Goal: Task Accomplishment & Management: Use online tool/utility

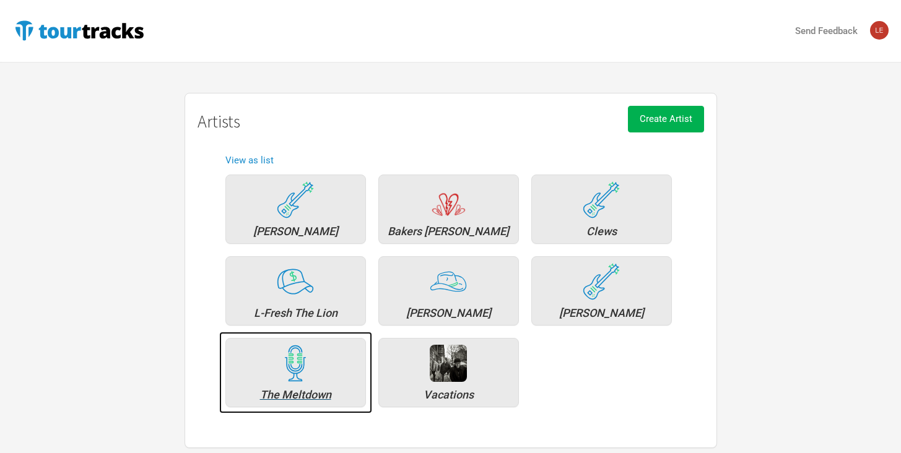
click at [295, 390] on div "The Meltdown" at bounding box center [295, 394] width 127 height 11
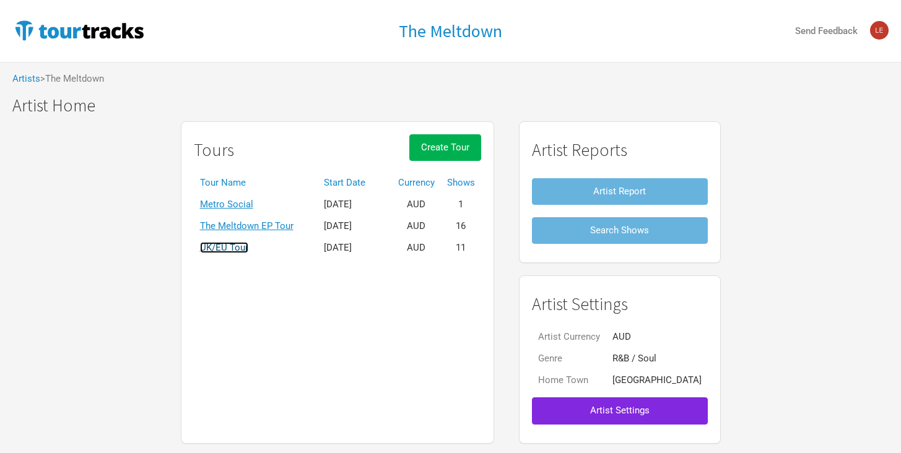
click at [248, 243] on link "UK/EU Tour" at bounding box center [224, 247] width 48 height 11
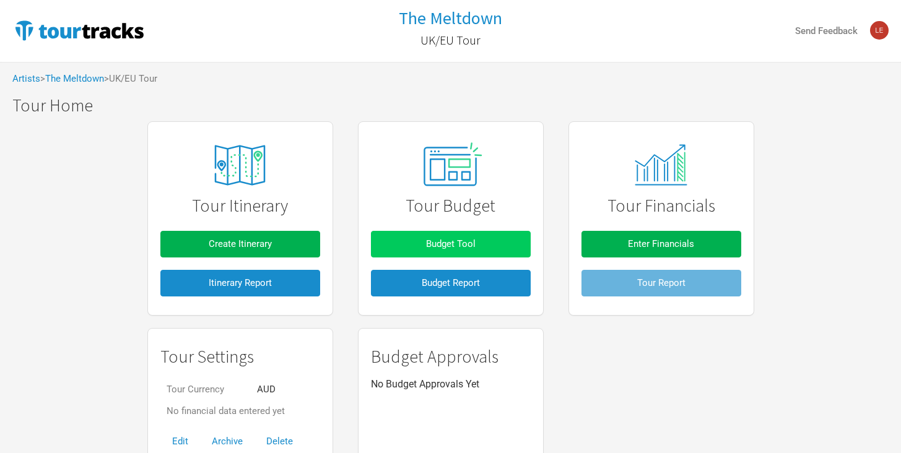
click at [445, 246] on span "Budget Tool" at bounding box center [451, 243] width 50 height 11
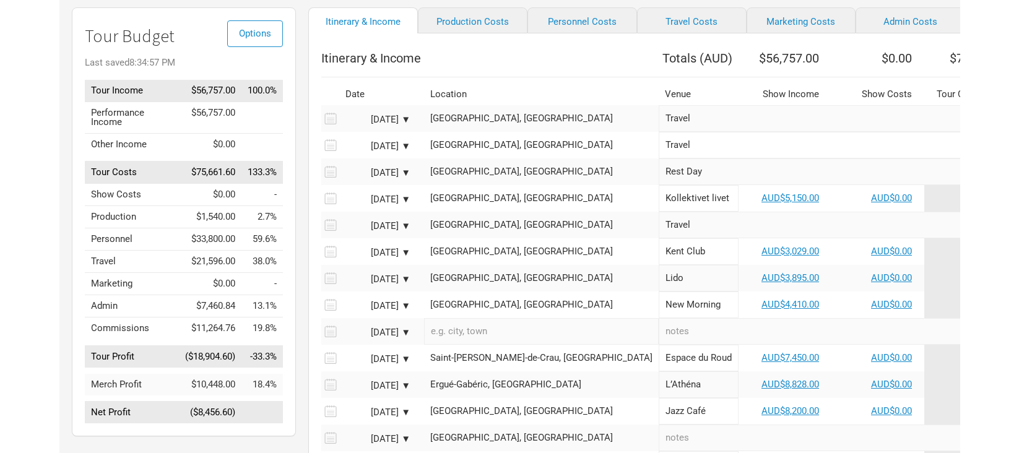
scroll to position [94, 0]
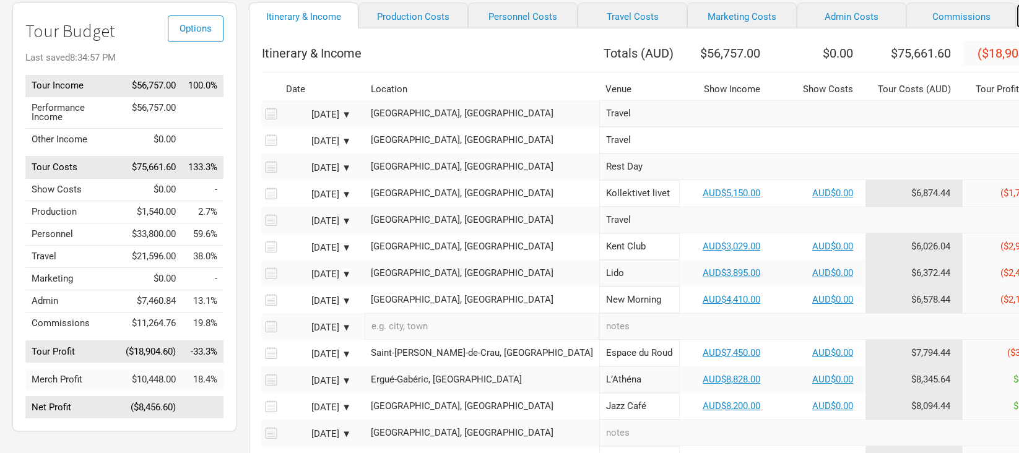
select select "% of Gross Merch"
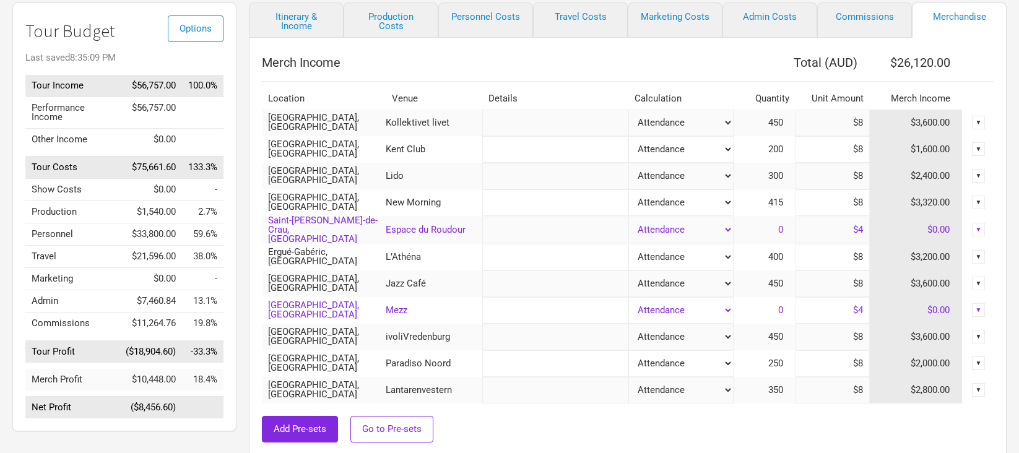
click at [853, 119] on input "$8" at bounding box center [833, 123] width 74 height 27
drag, startPoint x: 851, startPoint y: 121, endPoint x: 897, endPoint y: 121, distance: 46.4
click at [899, 121] on tr "Stockholm, Sweden Kollektivet livet Attendance Manual % of Performance Income 4…" at bounding box center [628, 123] width 732 height 27
type input "$6"
type input "$25,220"
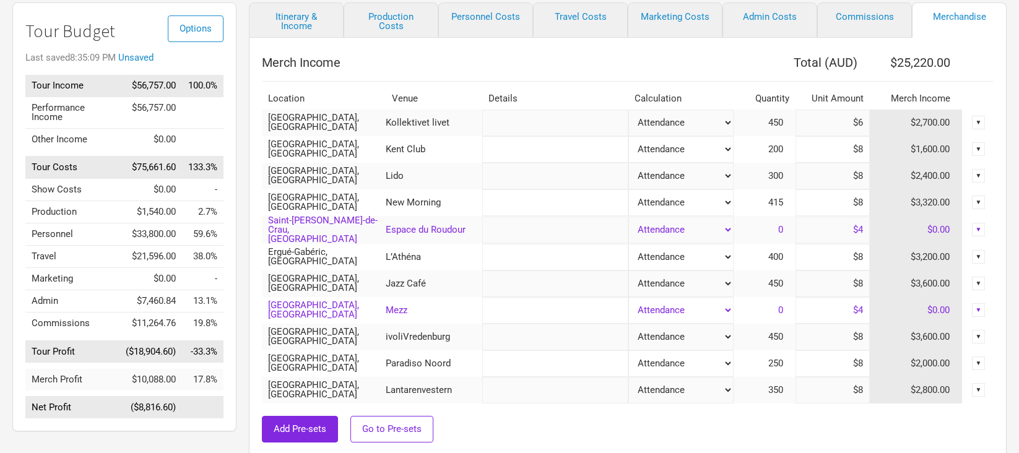
drag, startPoint x: 851, startPoint y: 155, endPoint x: 882, endPoint y: 155, distance: 31.0
click at [881, 155] on tr "Hamburg, Germany Kent Club Attendance Manual % of Performance Income 200 $8 $1,…" at bounding box center [628, 149] width 732 height 27
type input "$86"
type input "$40,820"
drag, startPoint x: 848, startPoint y: 151, endPoint x: 886, endPoint y: 155, distance: 38.6
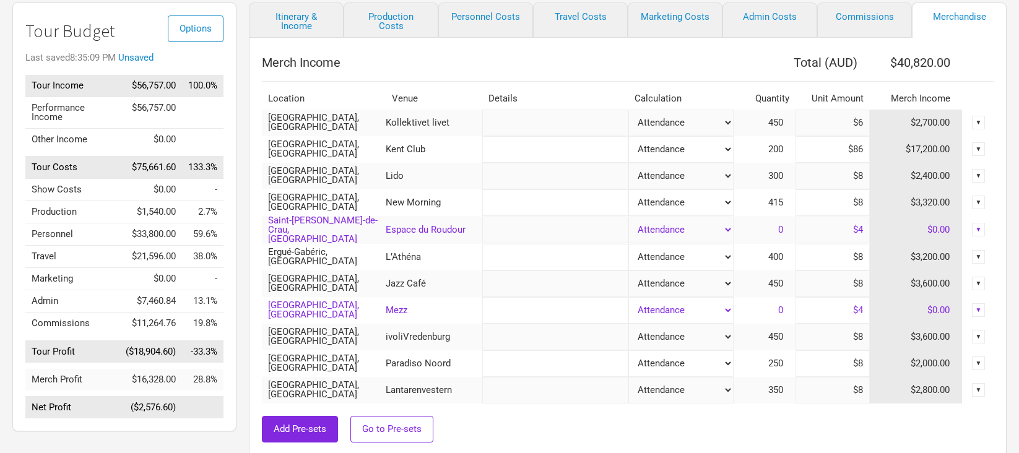
click at [885, 153] on tr "Hamburg, Germany Kent Club Attendance Manual % of Performance Income 200 $86 $1…" at bounding box center [628, 149] width 732 height 27
type input "$6"
type input "$24,820"
drag, startPoint x: 854, startPoint y: 176, endPoint x: 900, endPoint y: 186, distance: 47.0
click at [900, 186] on tr "Berlin, Germany Lido Attendance Manual % of Performance Income 300 $8 $2,400.00…" at bounding box center [628, 176] width 732 height 27
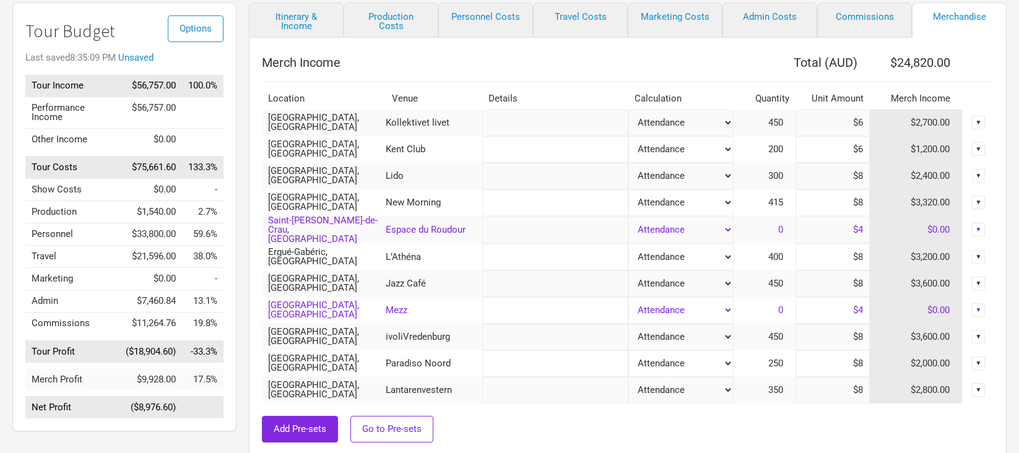
type input "$6"
type input "$24,220"
type input "$6"
drag, startPoint x: 849, startPoint y: 202, endPoint x: 887, endPoint y: 207, distance: 38.6
click at [887, 207] on tr "Paris, France New Morning Attendance Manual % of Performance Income 415 $8 $3,3…" at bounding box center [628, 202] width 732 height 27
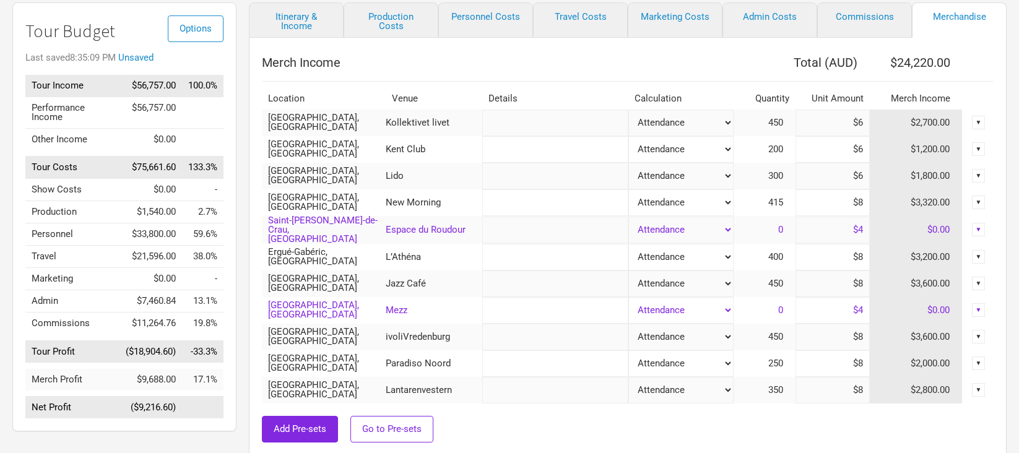
type input "$6"
type input "$23,390"
type input "$6"
drag, startPoint x: 843, startPoint y: 232, endPoint x: 861, endPoint y: 232, distance: 17.3
click at [860, 232] on input "$4" at bounding box center [833, 230] width 74 height 27
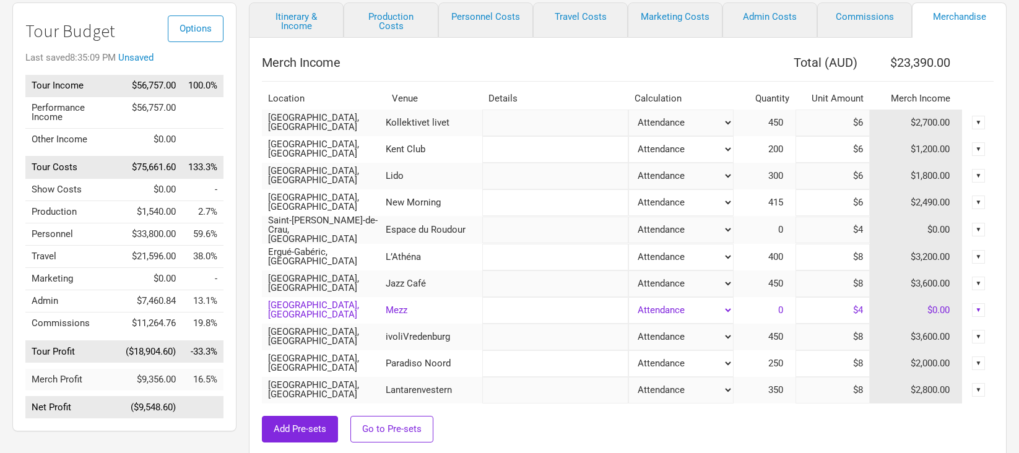
drag, startPoint x: 853, startPoint y: 229, endPoint x: 879, endPoint y: 229, distance: 26.6
click at [878, 229] on tr "Saint-Martin-de-Crau, France Espace du Roudour Attendance Manual % of Performan…" at bounding box center [628, 230] width 732 height 28
type input "$6"
drag, startPoint x: 842, startPoint y: 254, endPoint x: 888, endPoint y: 254, distance: 45.8
click at [888, 254] on tr "Ergué-Gabéric, France L’Athéna Attendance Manual % of Performance Income 400 $8…" at bounding box center [628, 257] width 732 height 27
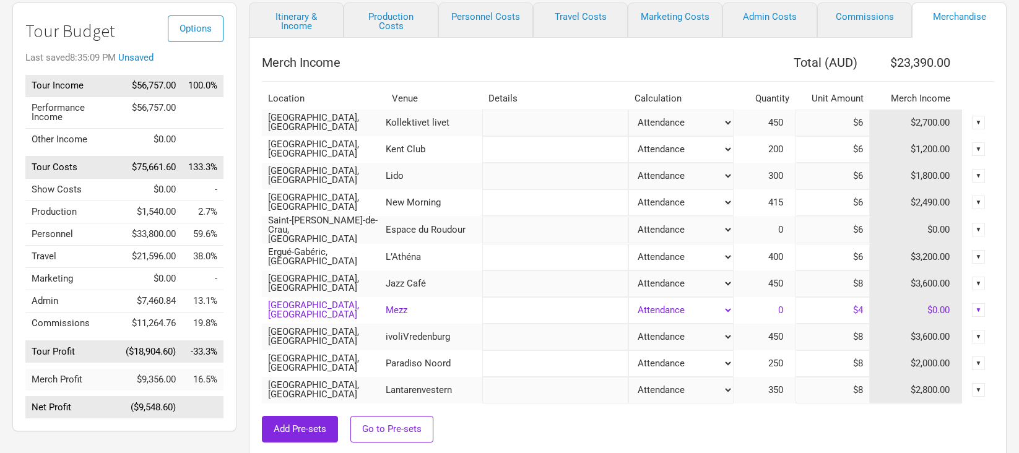
type input "$6"
type input "$22,590"
drag, startPoint x: 832, startPoint y: 281, endPoint x: 882, endPoint y: 285, distance: 50.4
click at [882, 285] on tr "London, United Kingdom Jazz Café Attendance Manual % of Performance Income 450 …" at bounding box center [628, 284] width 732 height 27
type input "$6"
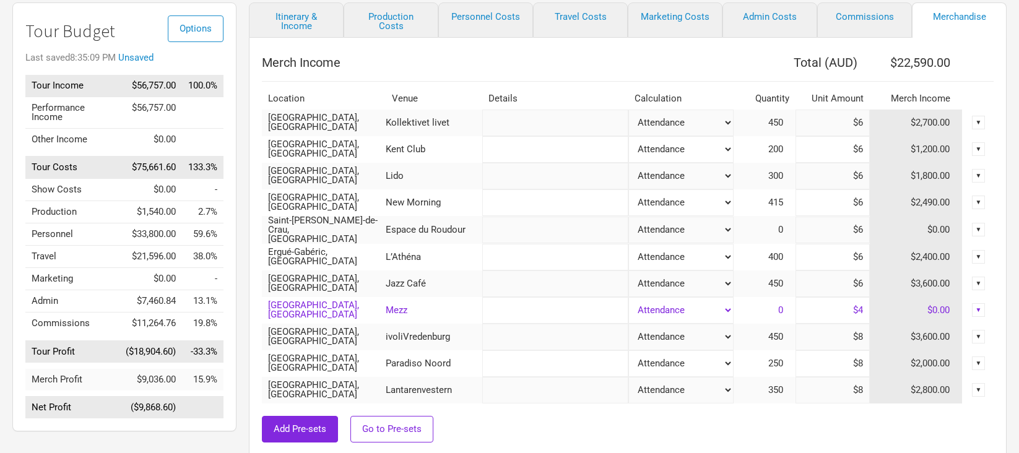
type input "$21,690"
type input "$6"
drag, startPoint x: 846, startPoint y: 310, endPoint x: 889, endPoint y: 316, distance: 43.3
click at [889, 316] on tr "Breda, Netherlands Mezz Attendance Manual % of Performance Income 0 $4 $0.00 ▼" at bounding box center [628, 310] width 732 height 27
type input "$6"
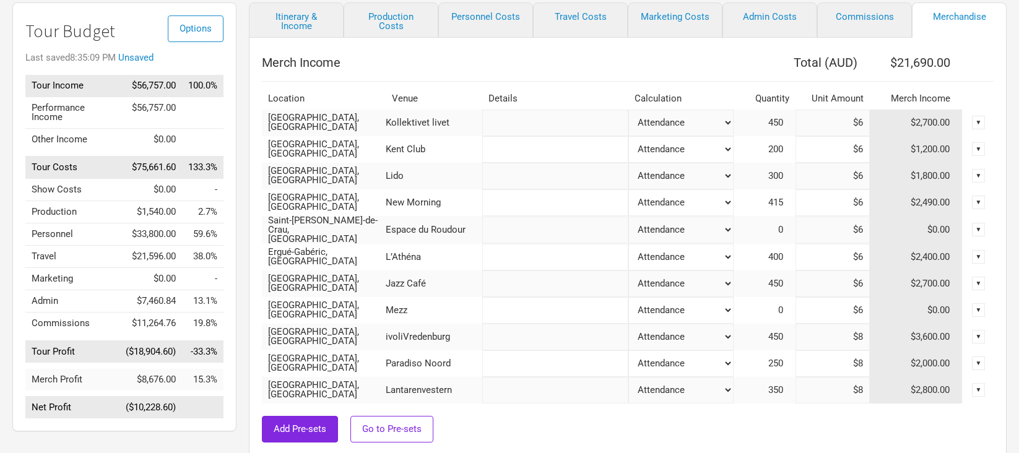
drag, startPoint x: 845, startPoint y: 335, endPoint x: 874, endPoint y: 337, distance: 29.2
click at [865, 335] on input "$8" at bounding box center [833, 337] width 74 height 27
type input "$6"
type input "$20,790"
type input "$6"
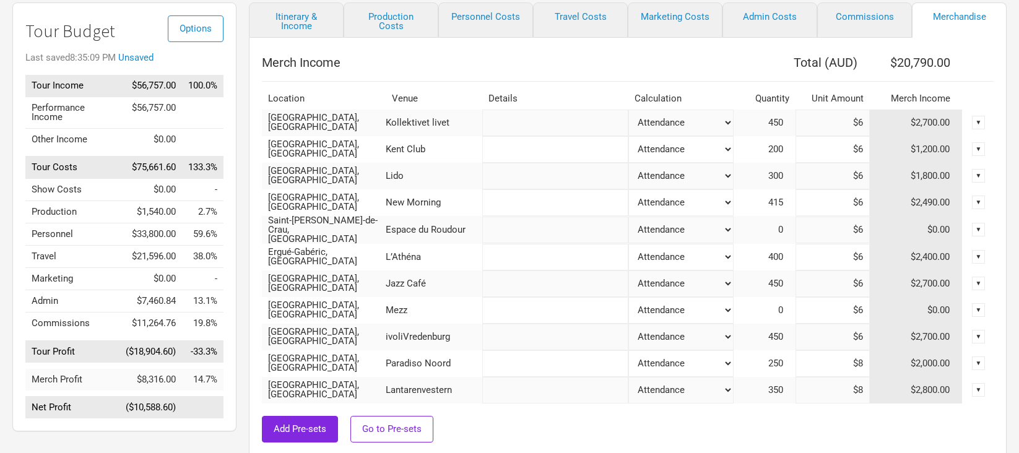
drag, startPoint x: 837, startPoint y: 366, endPoint x: 859, endPoint y: 366, distance: 21.7
click at [854, 366] on input "$8" at bounding box center [833, 363] width 74 height 27
drag, startPoint x: 848, startPoint y: 362, endPoint x: 902, endPoint y: 362, distance: 53.9
click at [900, 362] on tr "Amsterdam, Netherlands Paradiso Noord Attendance Manual % of Performance Income…" at bounding box center [628, 363] width 732 height 27
type input "$6"
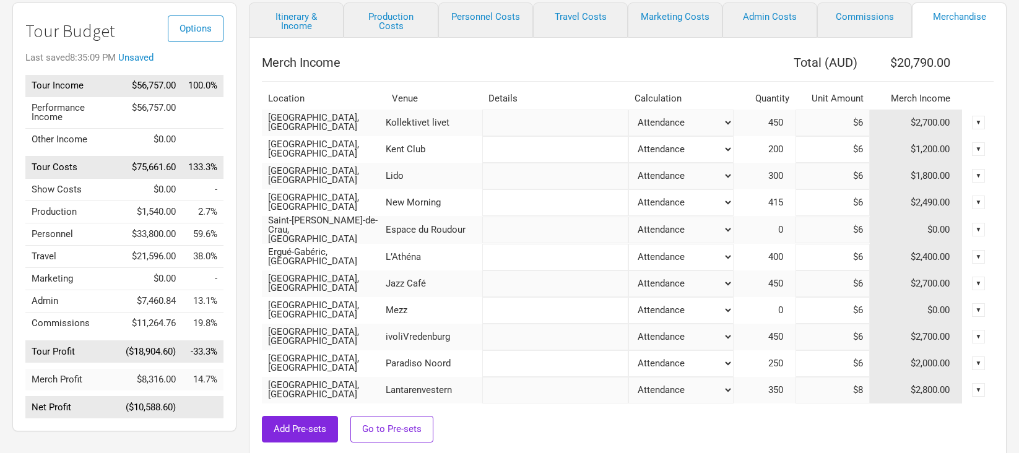
type input "$20,290"
type input "$6"
drag, startPoint x: 846, startPoint y: 386, endPoint x: 877, endPoint y: 386, distance: 31.6
click at [875, 386] on tr "Rotterdam, Netherlands Lantarenvestern Attendance Manual % of Performance Incom…" at bounding box center [628, 390] width 732 height 27
type input "$6"
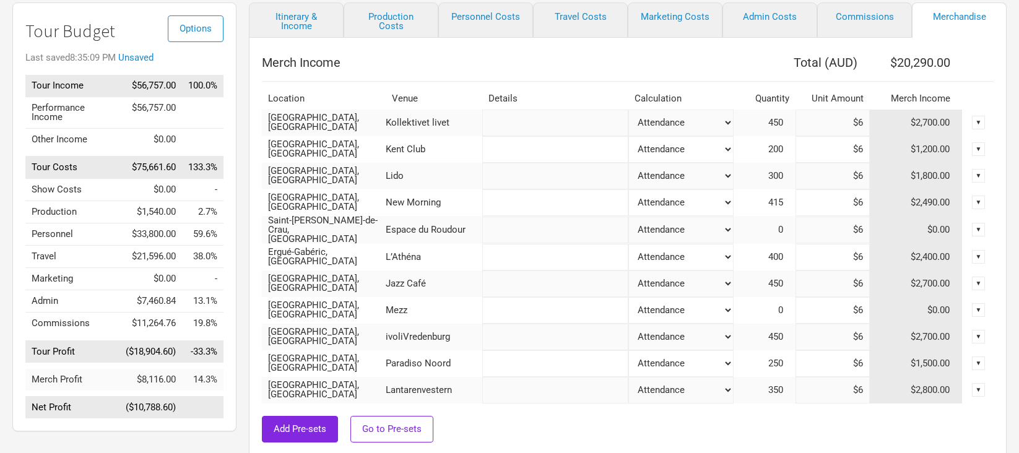
type input "$19,590"
type input "$6"
click at [859, 297] on input "$6" at bounding box center [833, 310] width 74 height 27
